Goal: Find contact information: Find contact information

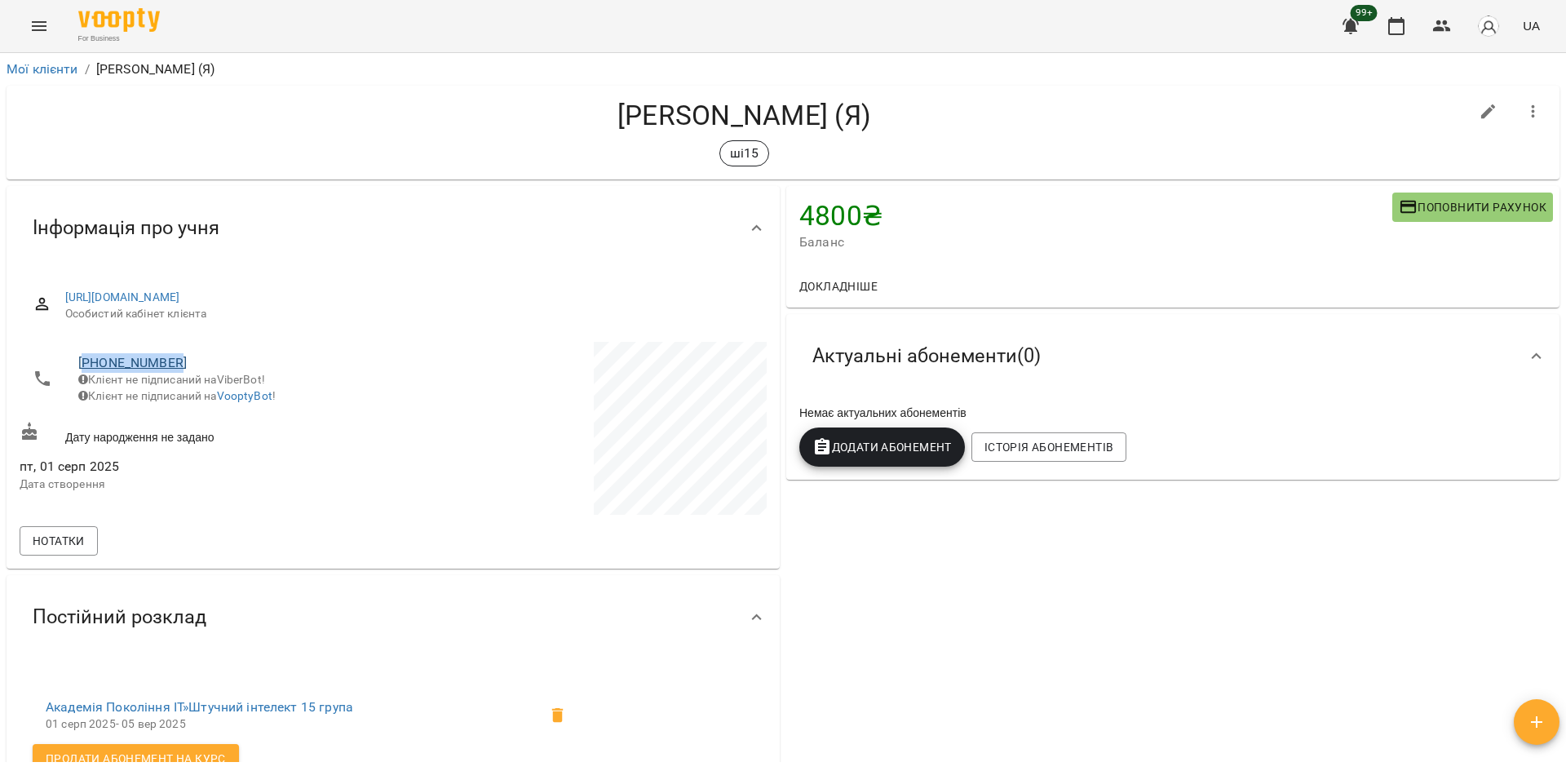
drag, startPoint x: 176, startPoint y: 361, endPoint x: 89, endPoint y: 369, distance: 87.6
click at [89, 369] on span "+380982797582" at bounding box center [227, 363] width 298 height 20
copy link "380982797582"
